Goal: Find specific page/section: Find specific page/section

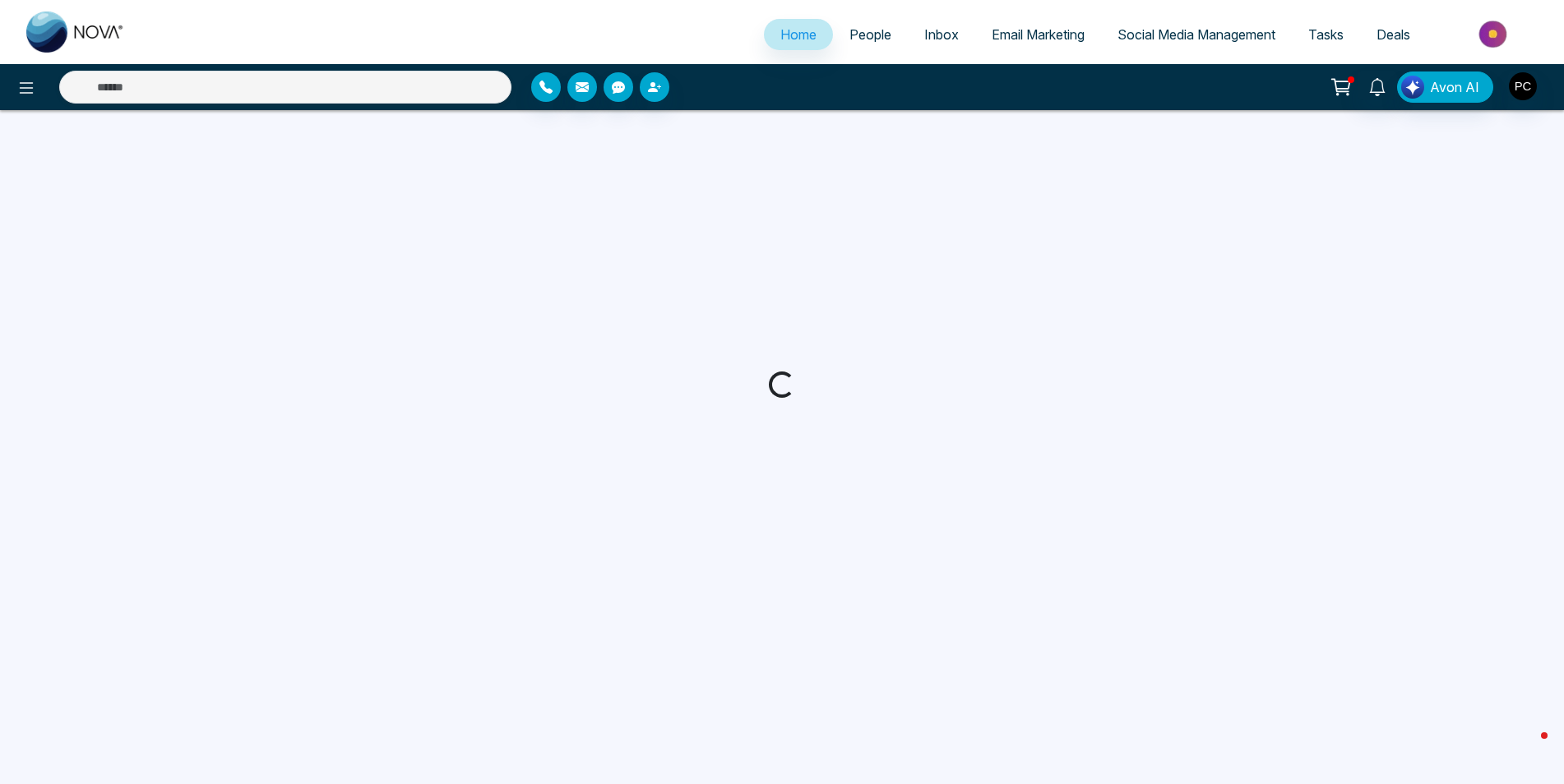
select select "*"
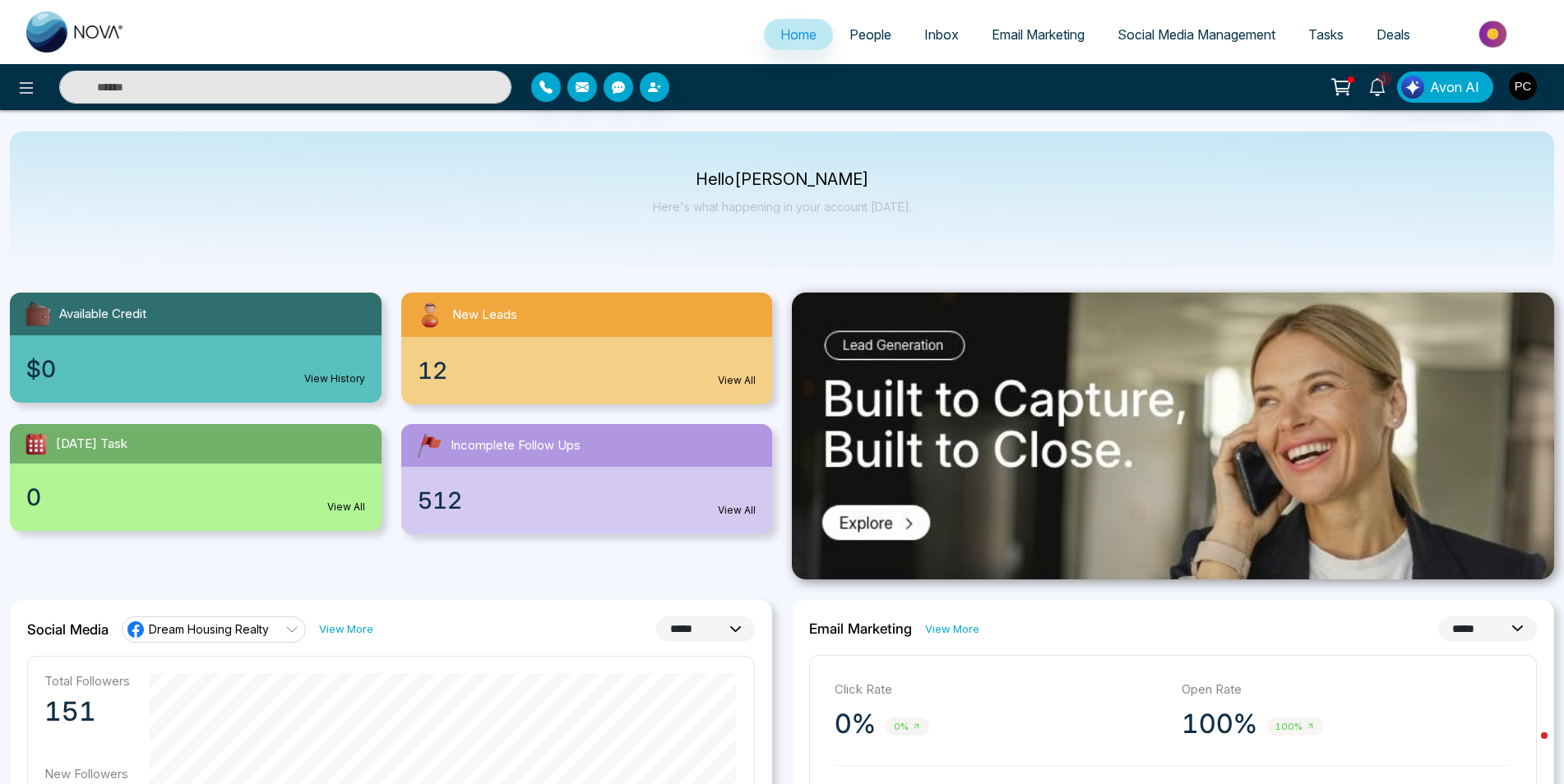
click at [738, 381] on link "View All" at bounding box center [737, 381] width 38 height 15
